Goal: Information Seeking & Learning: Check status

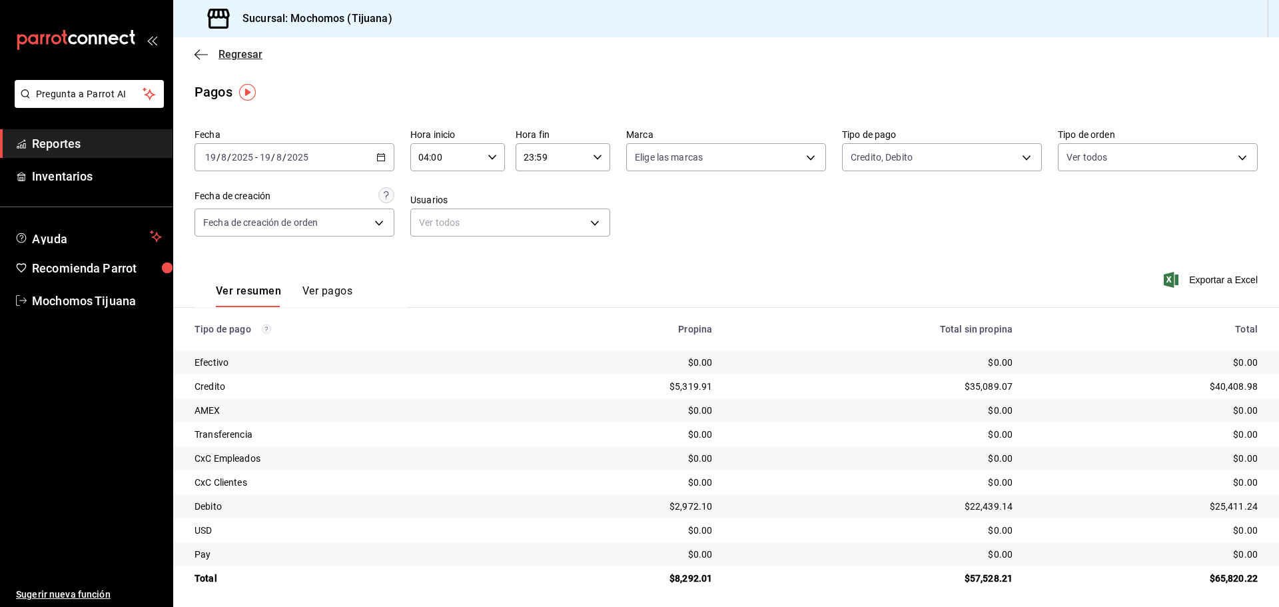
click at [197, 54] on icon "button" at bounding box center [201, 54] width 13 height 1
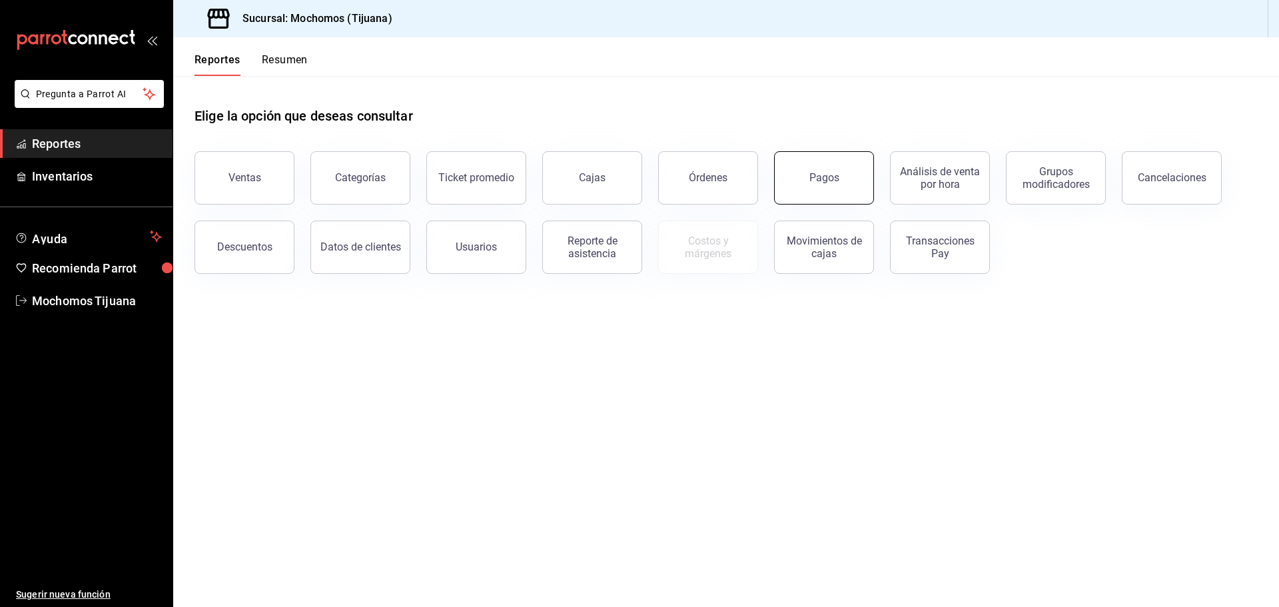
click at [787, 181] on button "Pagos" at bounding box center [824, 177] width 100 height 53
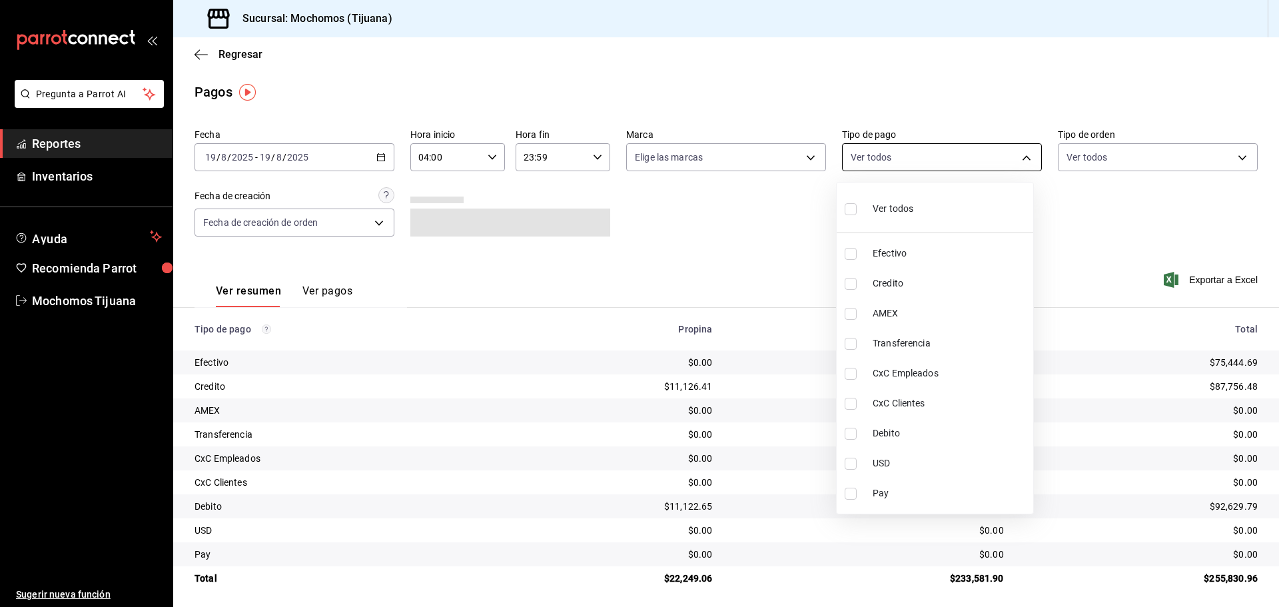
click at [1021, 161] on body "Pregunta a Parrot AI Reportes Inventarios Ayuda Recomienda Parrot Mochomos Tiju…" at bounding box center [639, 303] width 1279 height 607
click at [947, 291] on li "Credito" at bounding box center [935, 283] width 197 height 30
type input "a27a072c-b141-4985-9f83-ae60dbe2196b"
checkbox input "true"
click at [897, 424] on li "Debito" at bounding box center [941, 433] width 197 height 30
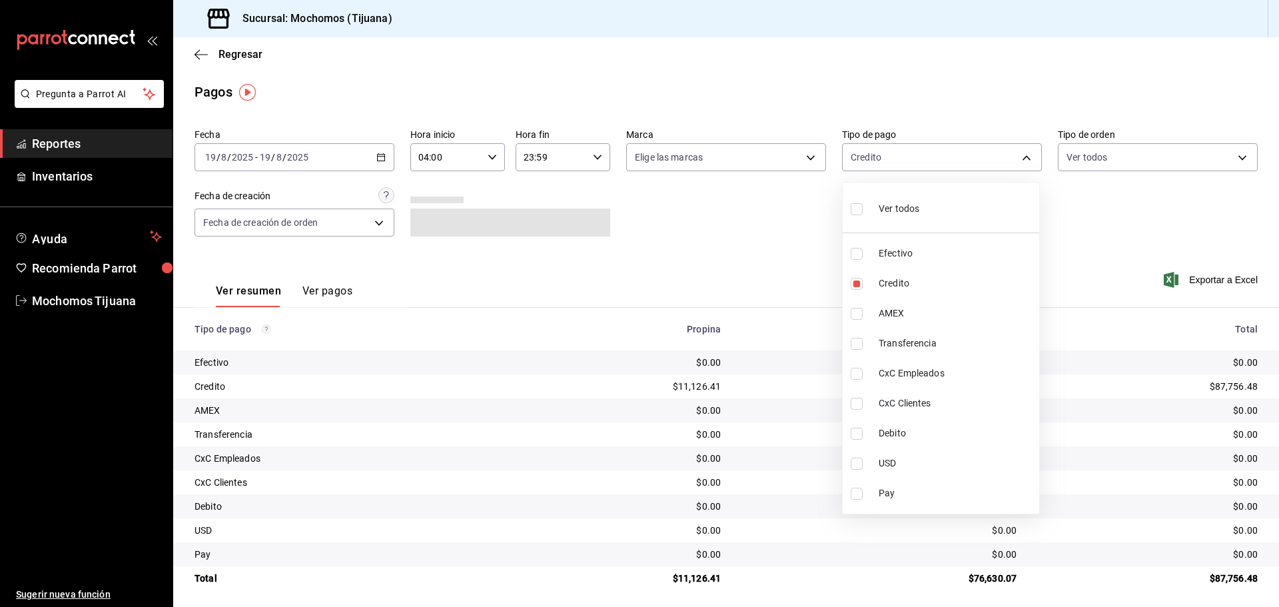
type input "a27a072c-b141-4985-9f83-ae60dbe2196b,b7370aa5-450f-4a05-bab4-2784151f97fb"
checkbox input "true"
